Goal: Transaction & Acquisition: Purchase product/service

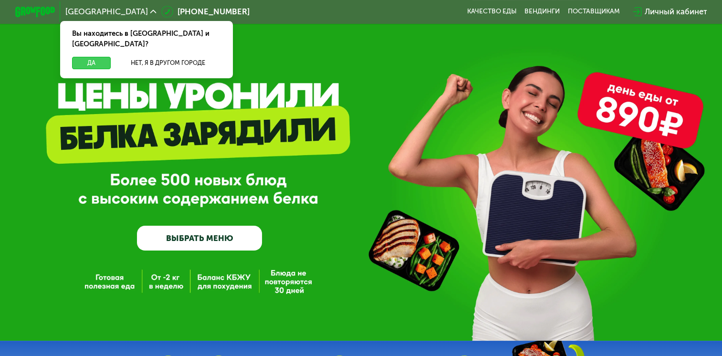
click at [86, 57] on button "Да" at bounding box center [91, 63] width 39 height 12
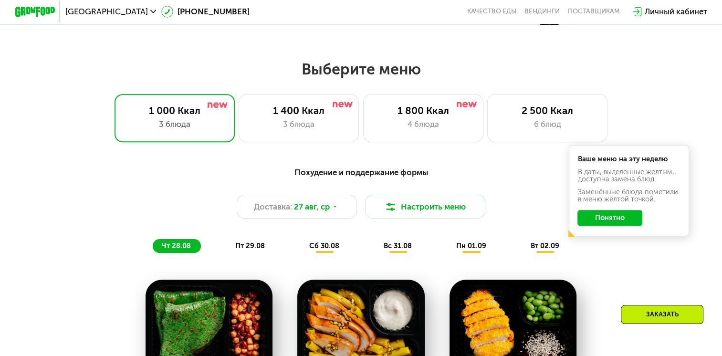
scroll to position [430, 0]
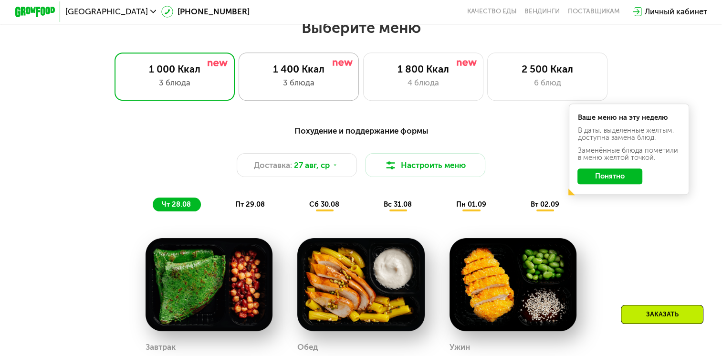
click at [301, 75] on div "1 400 Ккал" at bounding box center [298, 69] width 99 height 12
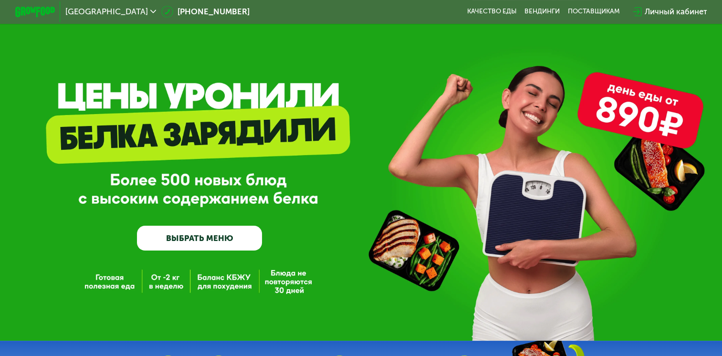
scroll to position [0, 0]
